Goal: Find specific page/section: Find specific page/section

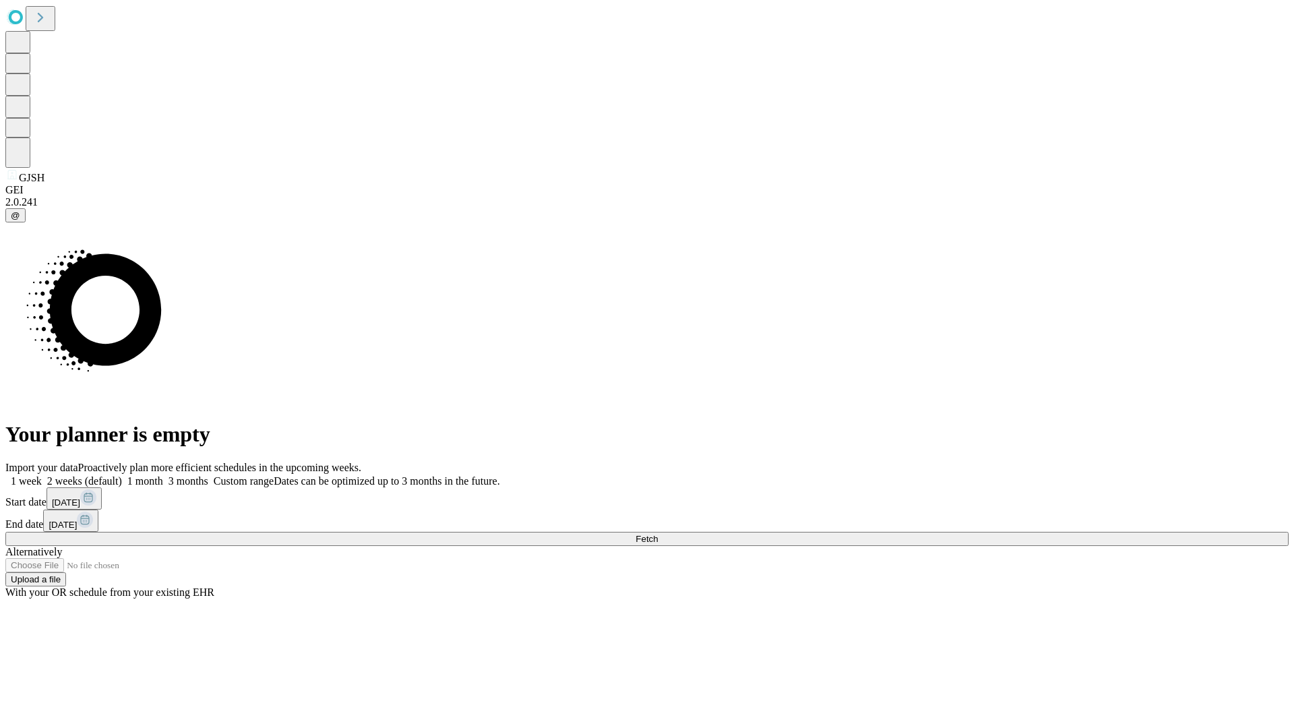
click at [658, 534] on span "Fetch" at bounding box center [647, 539] width 22 height 10
